Goal: Check status: Check status

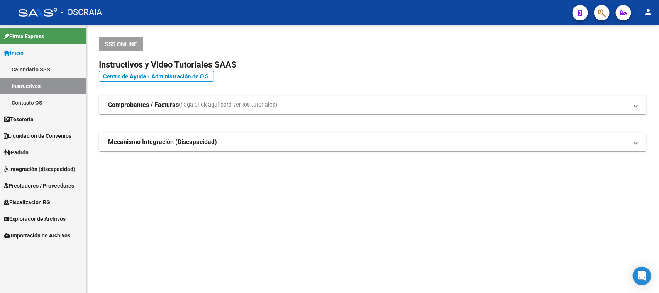
click at [16, 169] on span "Integración (discapacidad)" at bounding box center [39, 169] width 71 height 8
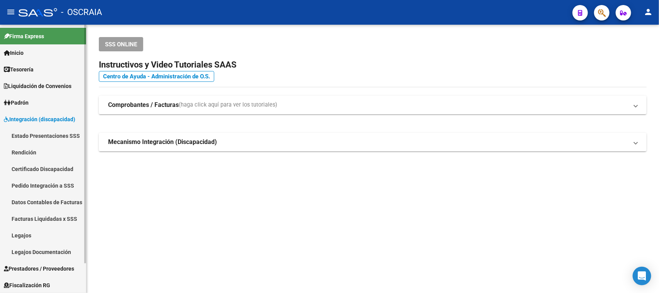
click at [34, 139] on link "Estado Presentaciones SSS" at bounding box center [43, 135] width 86 height 17
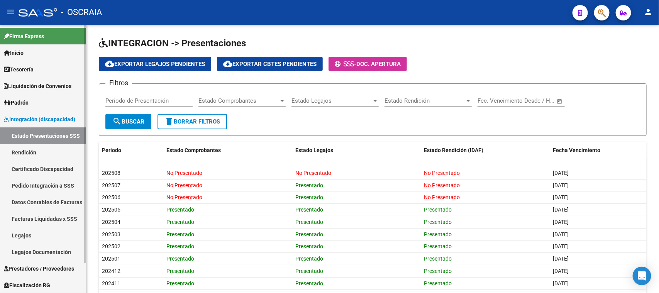
click at [46, 264] on span "Prestadores / Proveedores" at bounding box center [39, 268] width 70 height 8
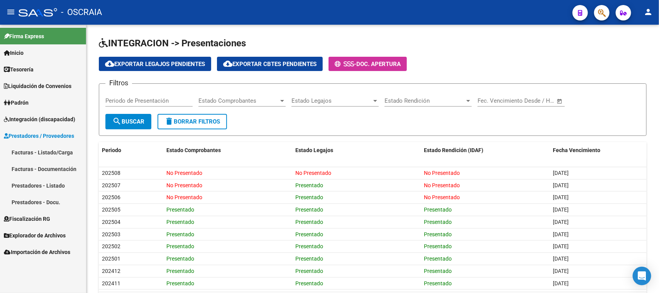
click at [56, 149] on link "Facturas - Listado/Carga" at bounding box center [43, 152] width 86 height 17
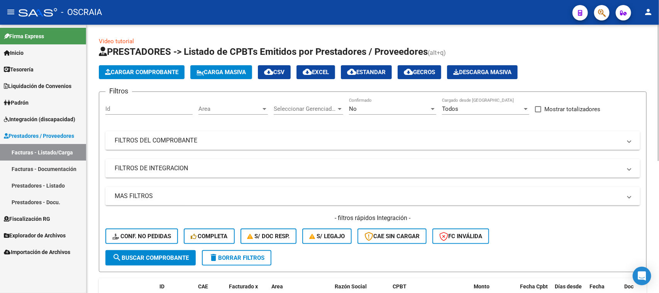
click at [139, 72] on span "Cargar Comprobante" at bounding box center [141, 72] width 73 height 7
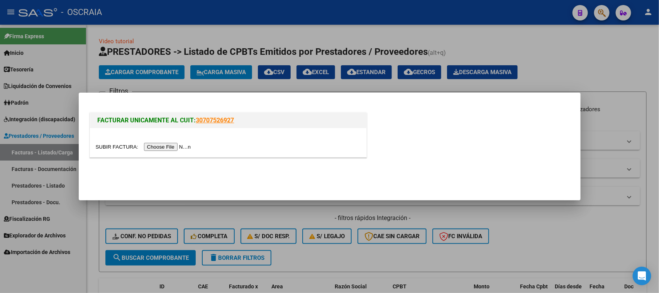
click at [152, 147] on input "file" at bounding box center [145, 147] width 98 height 8
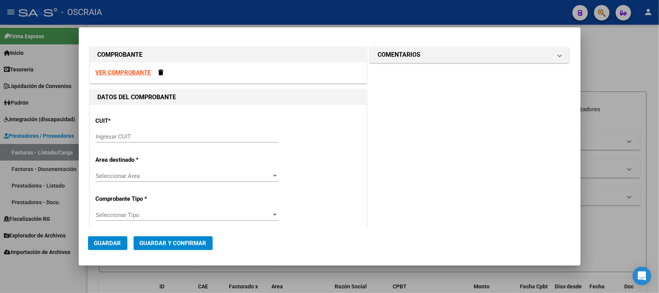
click at [154, 136] on input "Ingresar CUIT" at bounding box center [187, 136] width 183 height 7
click at [118, 70] on strong "VER COMPROBANTE" at bounding box center [123, 72] width 55 height 7
click at [605, 81] on div at bounding box center [329, 146] width 659 height 293
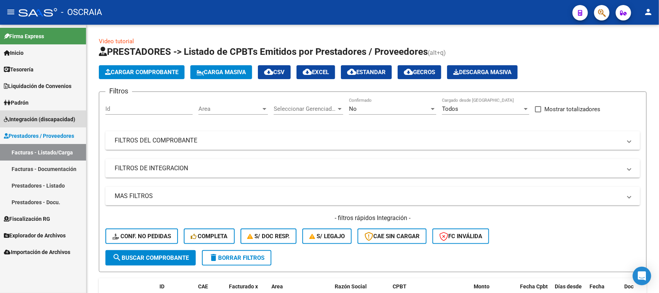
click at [35, 121] on span "Integración (discapacidad)" at bounding box center [39, 119] width 71 height 8
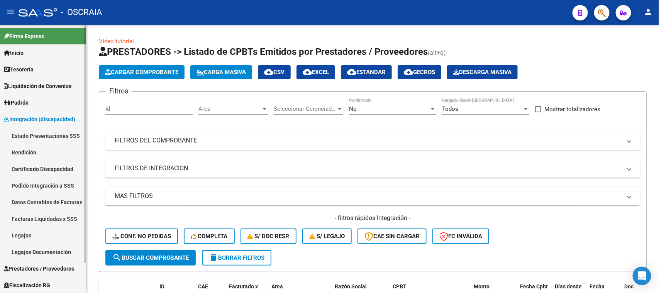
click at [25, 134] on link "Estado Presentaciones SSS" at bounding box center [43, 135] width 86 height 17
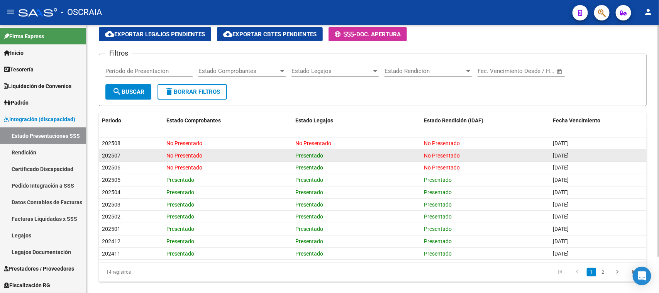
scroll to position [42, 0]
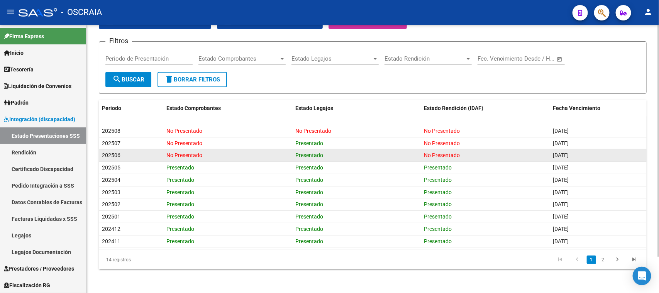
drag, startPoint x: 179, startPoint y: 160, endPoint x: 225, endPoint y: 158, distance: 46.0
click at [225, 158] on datatable-body-cell "No Presentado" at bounding box center [227, 155] width 129 height 12
click at [153, 154] on div "202506" at bounding box center [131, 155] width 58 height 9
drag, startPoint x: 158, startPoint y: 153, endPoint x: 219, endPoint y: 160, distance: 61.4
click at [219, 160] on div "202506 No Presentado Presentado No Presentado [DATE]" at bounding box center [373, 155] width 548 height 12
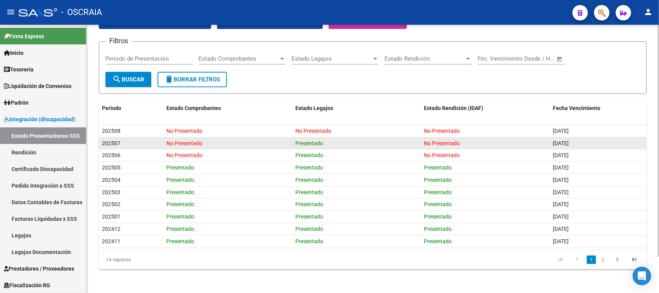
drag, startPoint x: 162, startPoint y: 140, endPoint x: 185, endPoint y: 147, distance: 24.2
click at [185, 147] on div "202507 No Presentado Presentado No Presentado [DATE]" at bounding box center [373, 143] width 548 height 12
click at [164, 146] on datatable-body-cell "No Presentado" at bounding box center [227, 143] width 129 height 12
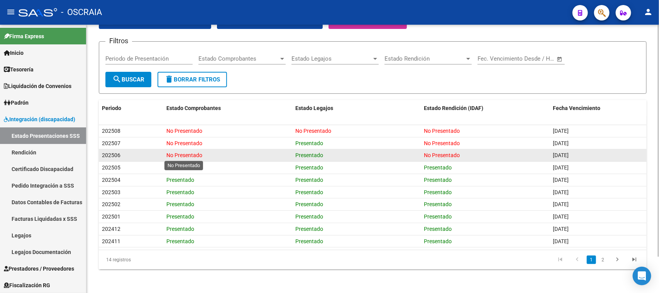
click at [176, 153] on span "No Presentado" at bounding box center [184, 155] width 36 height 6
click at [431, 152] on span "No Presentado" at bounding box center [442, 155] width 36 height 6
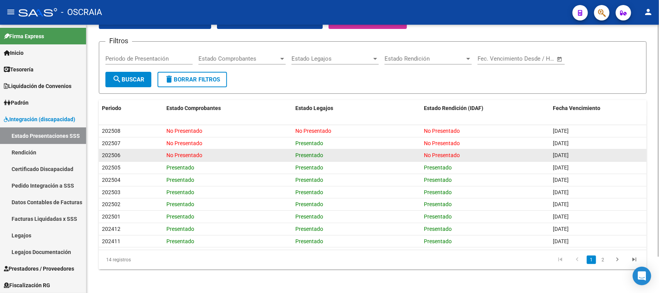
click at [432, 152] on span "No Presentado" at bounding box center [442, 155] width 36 height 6
drag, startPoint x: 421, startPoint y: 156, endPoint x: 469, endPoint y: 157, distance: 47.9
click at [469, 157] on div "202506 No Presentado Presentado No Presentado [DATE]" at bounding box center [373, 155] width 548 height 12
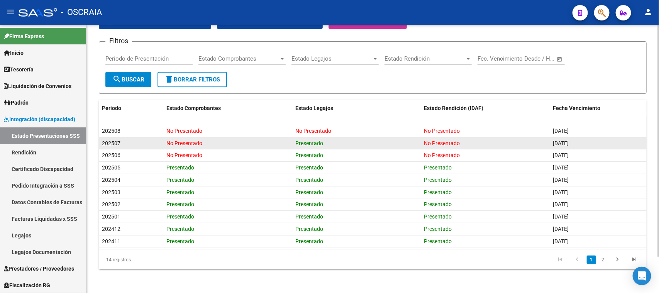
drag, startPoint x: 163, startPoint y: 148, endPoint x: 231, endPoint y: 144, distance: 67.7
click at [231, 144] on datatable-body-cell "No Presentado" at bounding box center [227, 143] width 129 height 12
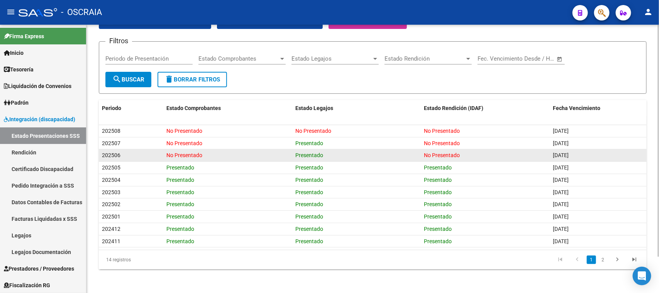
click at [168, 159] on datatable-body-cell "No Presentado" at bounding box center [227, 155] width 129 height 12
drag, startPoint x: 168, startPoint y: 159, endPoint x: 189, endPoint y: 153, distance: 22.0
click at [189, 153] on datatable-body-cell "No Presentado" at bounding box center [227, 155] width 129 height 12
